Goal: Transaction & Acquisition: Purchase product/service

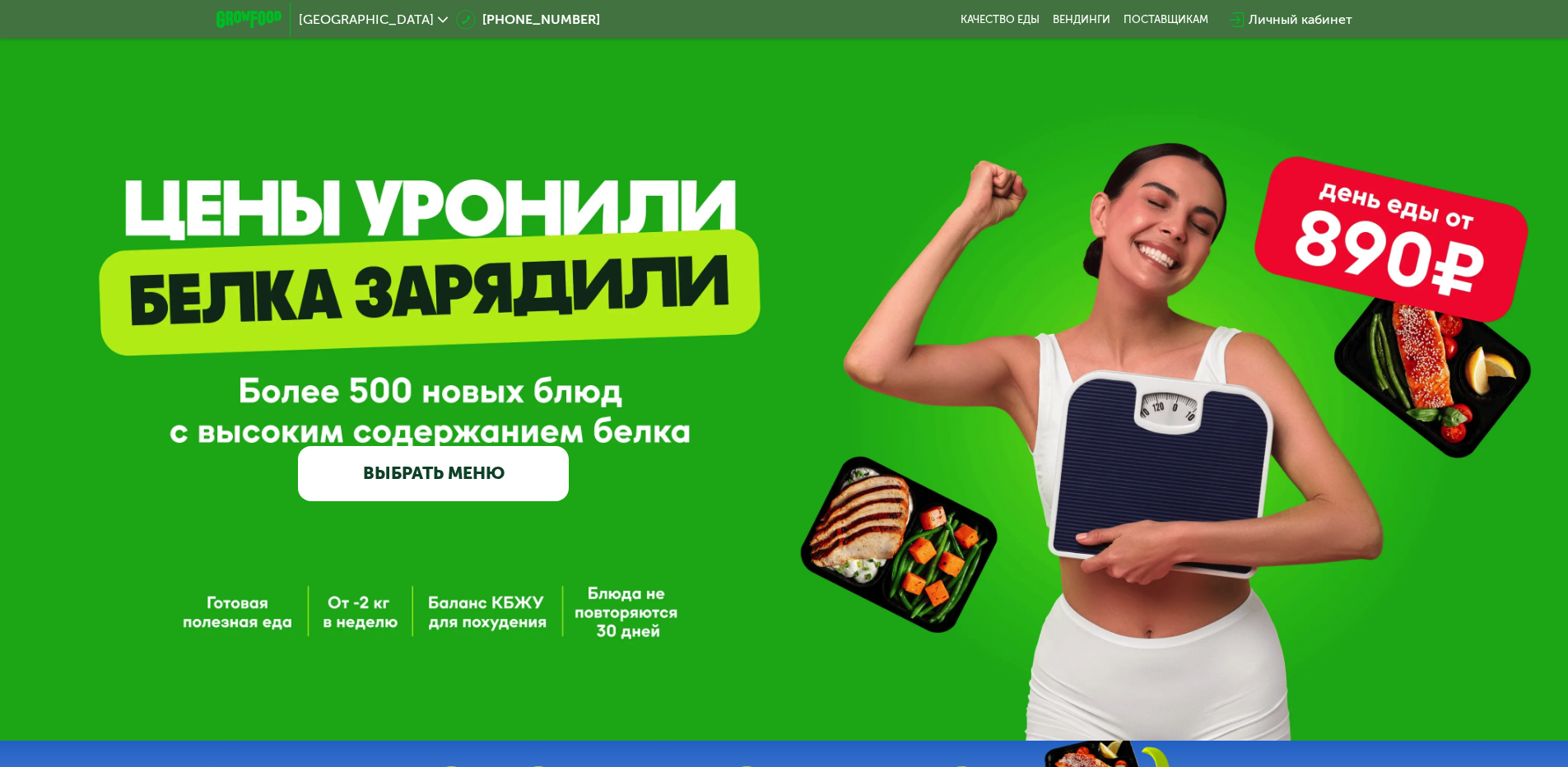
click at [422, 476] on link "ВЫБРАТЬ МЕНЮ" at bounding box center [433, 473] width 270 height 54
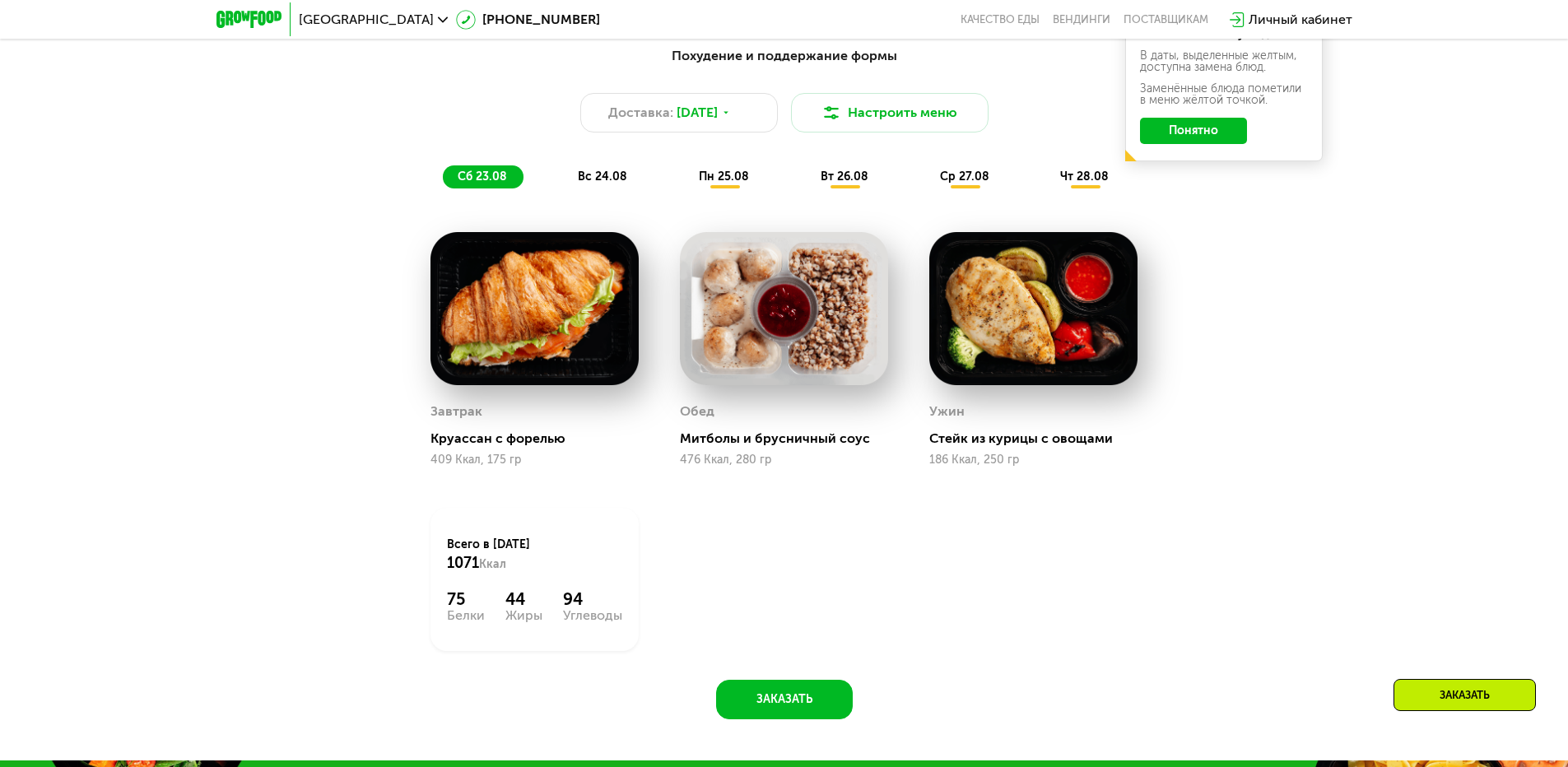
scroll to position [972, 0]
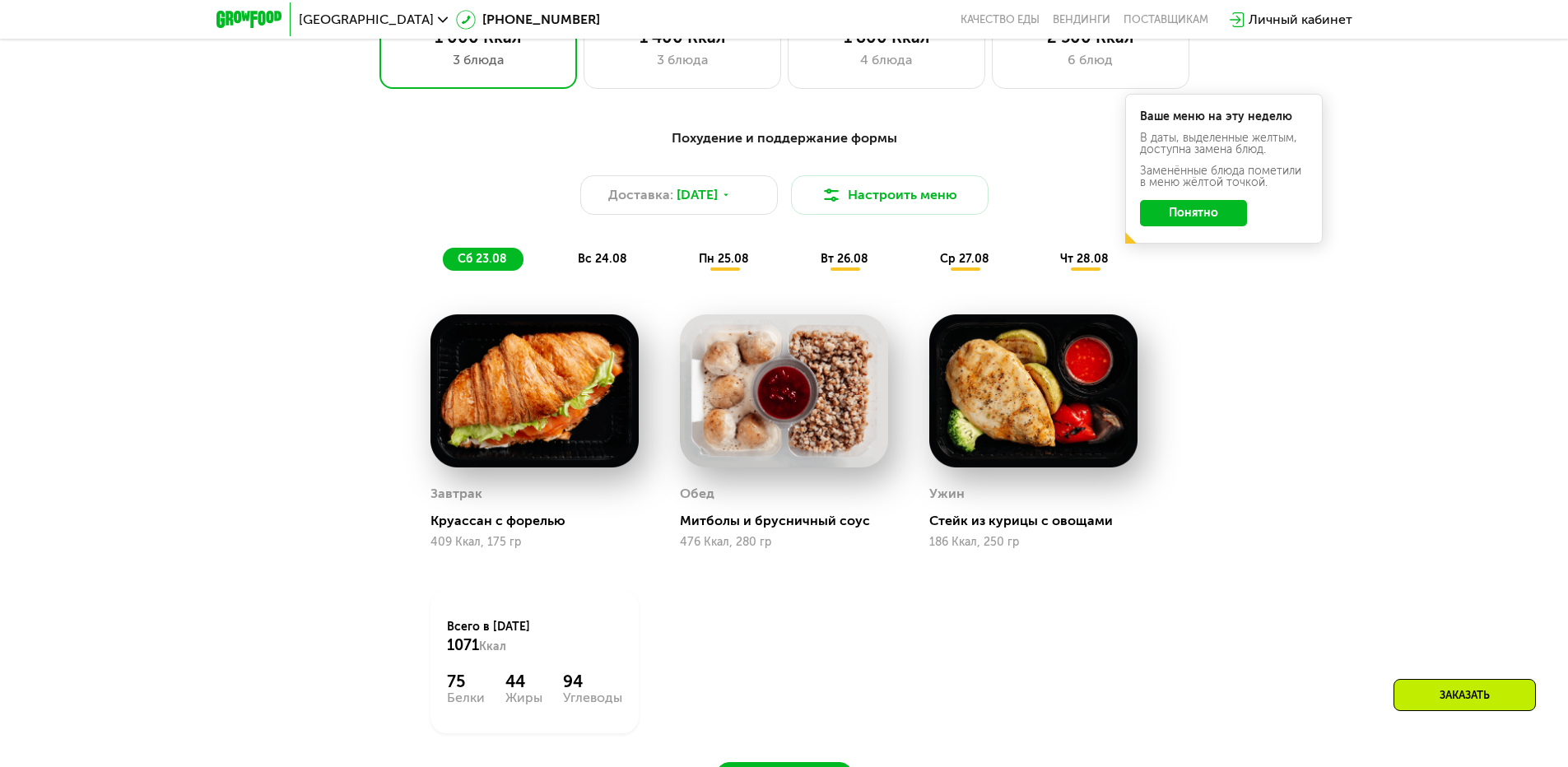
click at [598, 266] on span "вс 24.08" at bounding box center [602, 258] width 49 height 14
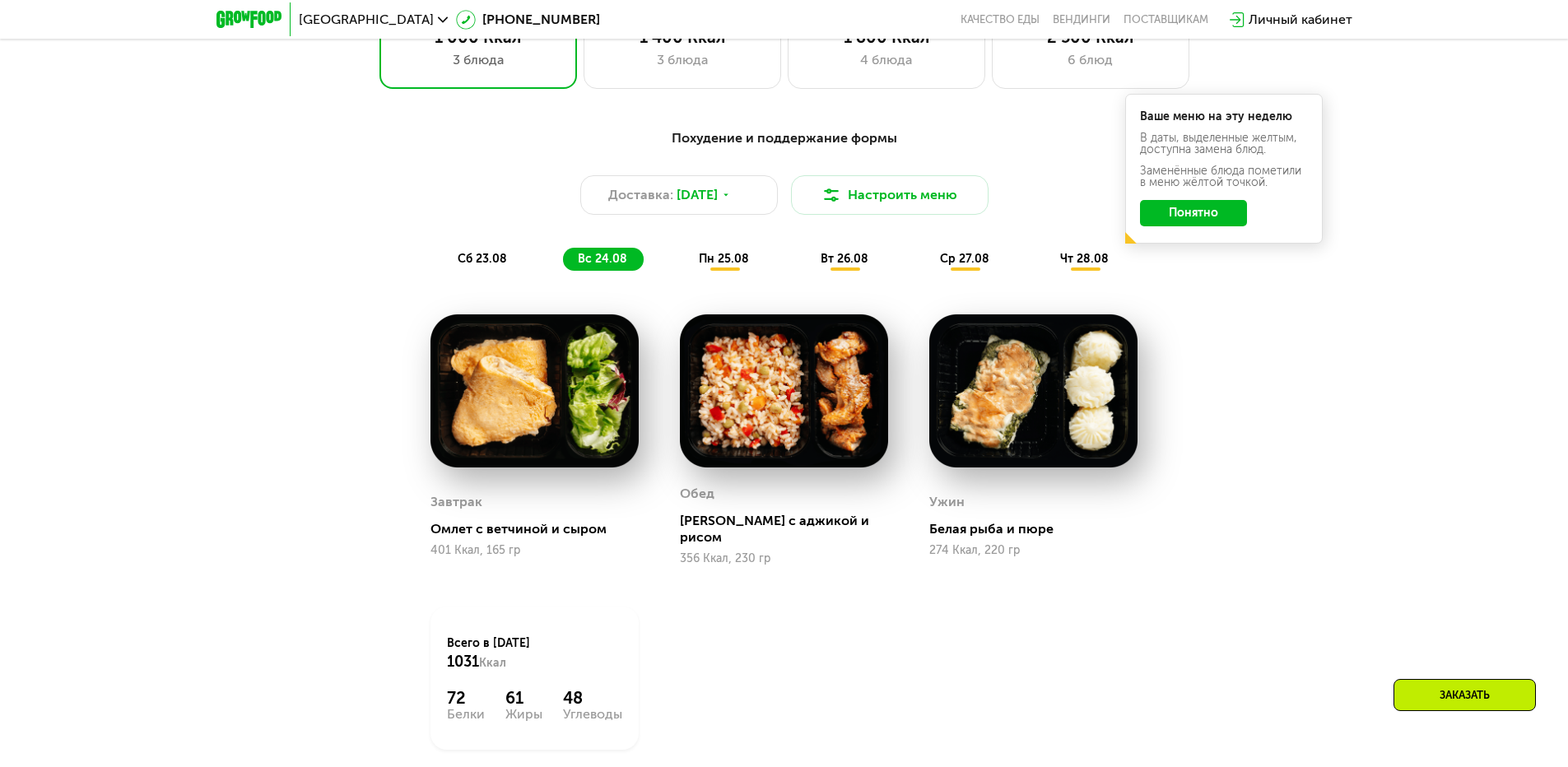
click at [479, 261] on span "сб 23.08" at bounding box center [481, 258] width 49 height 14
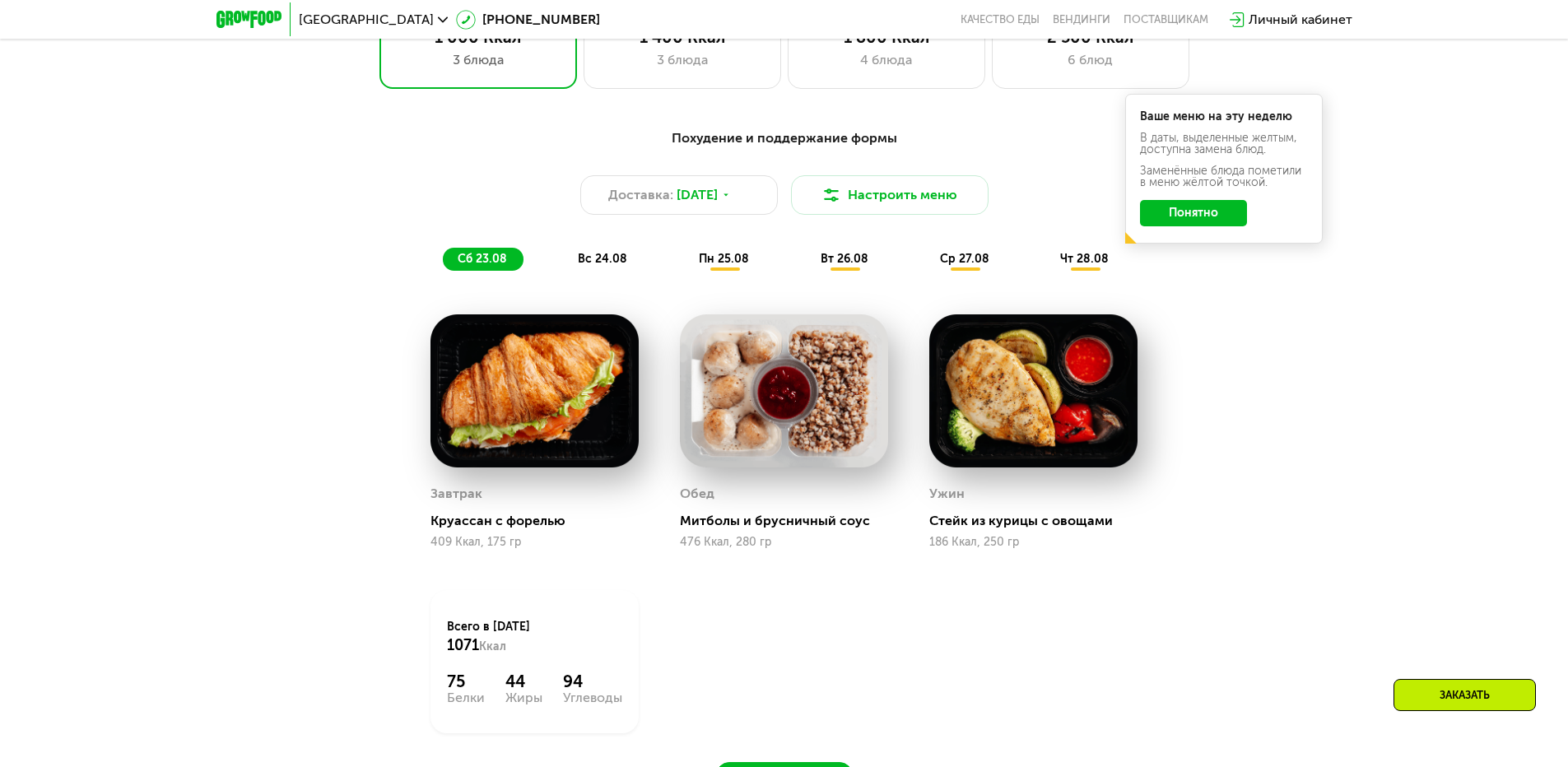
click at [599, 266] on span "вс 24.08" at bounding box center [602, 258] width 49 height 14
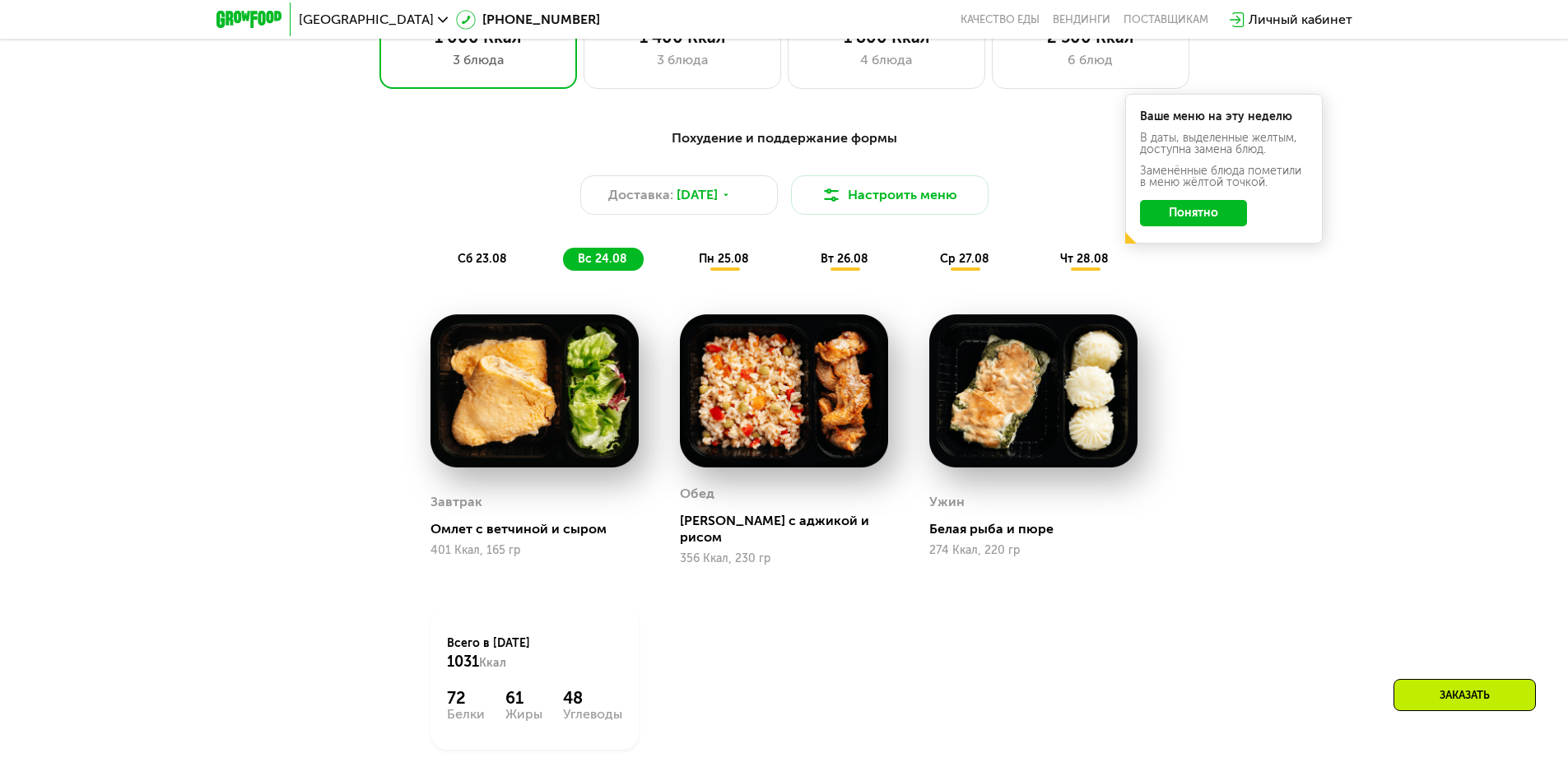
click at [731, 265] on span "пн 25.08" at bounding box center [724, 258] width 50 height 14
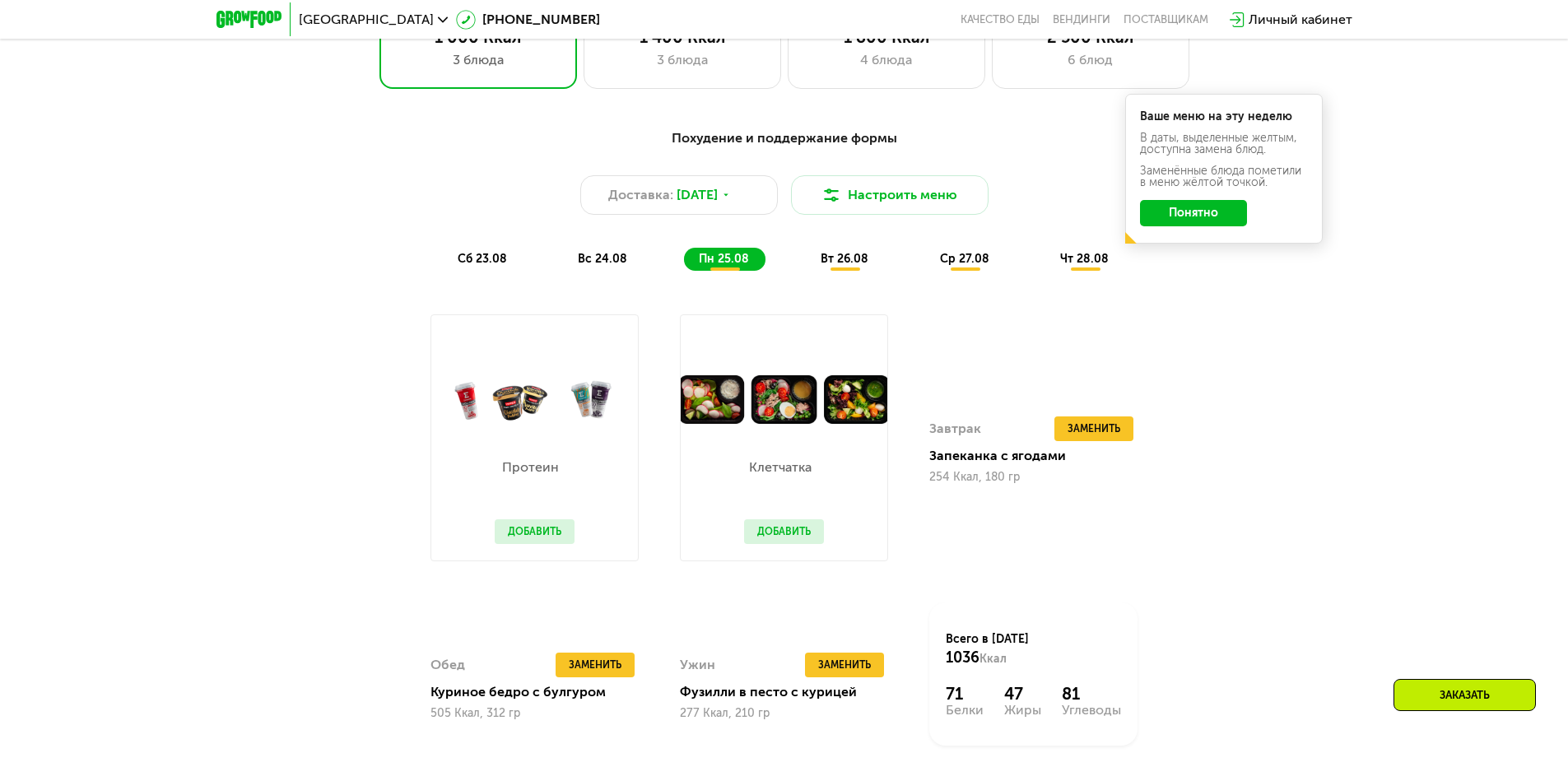
scroll to position [1053, 0]
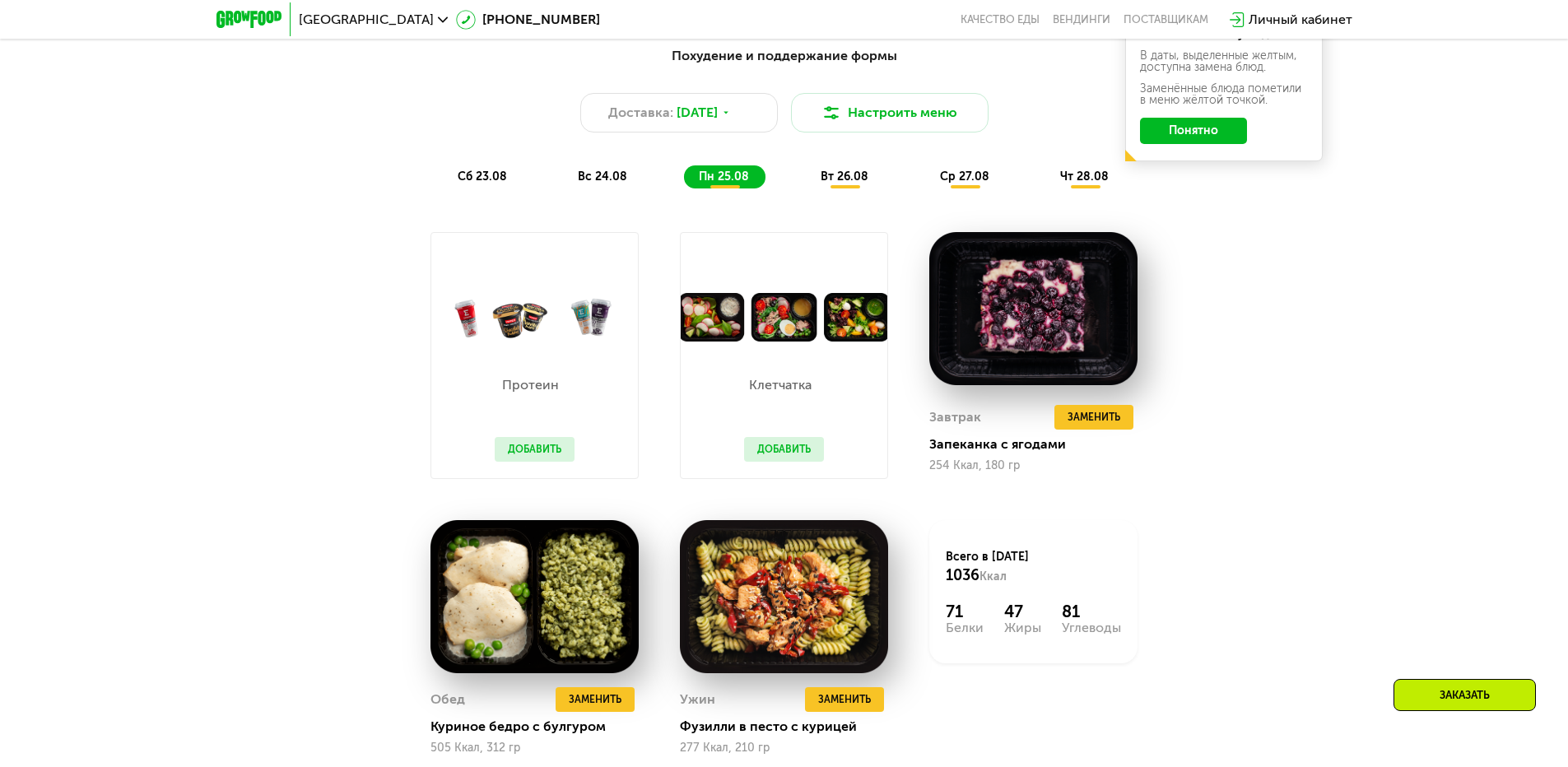
click at [781, 451] on button "Добавить" at bounding box center [784, 449] width 80 height 25
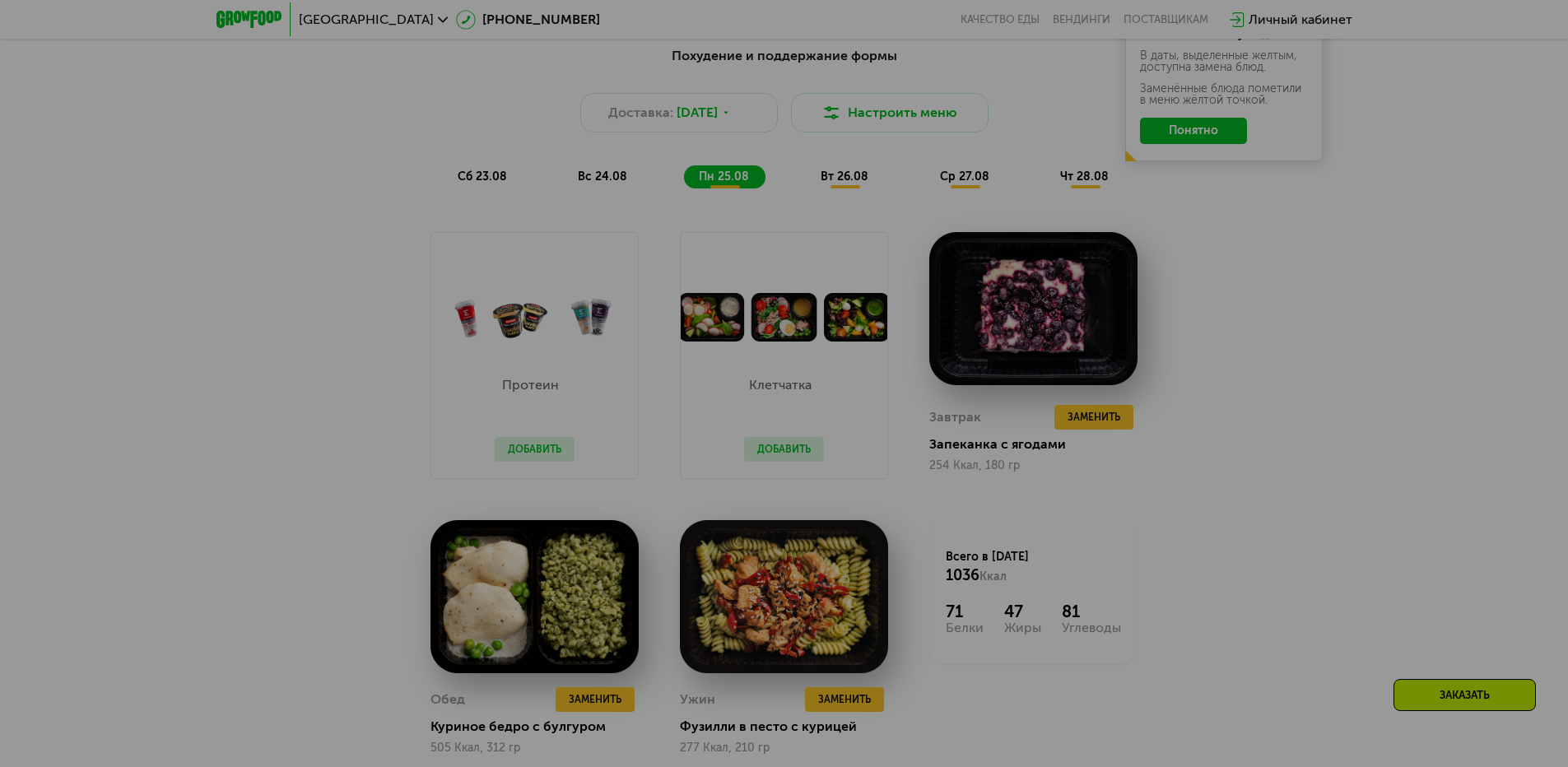
click at [1314, 274] on div at bounding box center [784, 383] width 1568 height 767
